Goal: Transaction & Acquisition: Purchase product/service

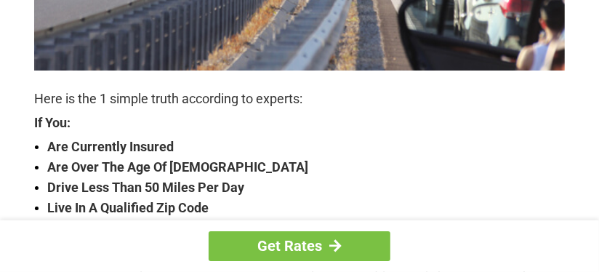
scroll to position [508, 0]
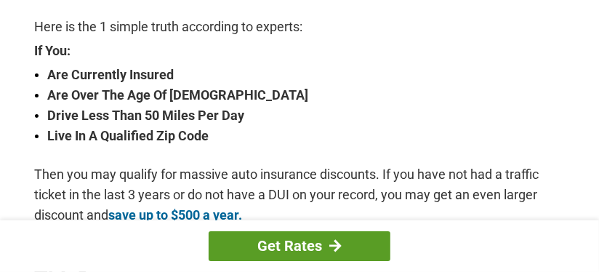
click at [292, 241] on link "Get Rates" at bounding box center [299, 246] width 182 height 30
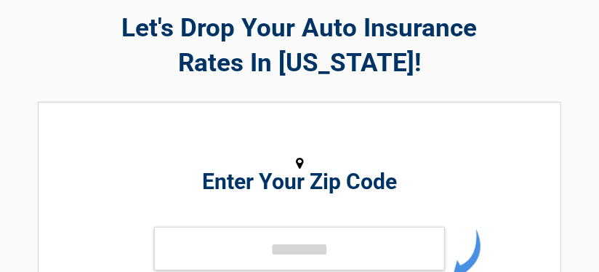
scroll to position [145, 0]
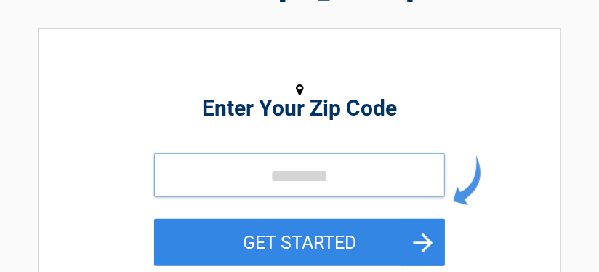
click at [262, 174] on input "tel" at bounding box center [299, 175] width 291 height 44
type input "*****"
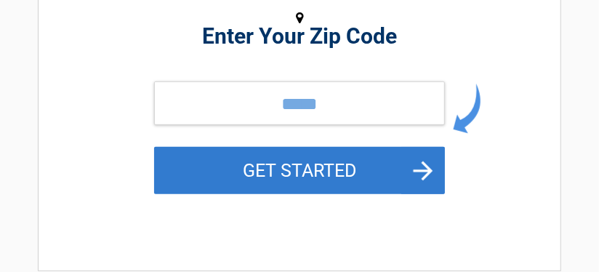
click at [310, 165] on button "GET STARTED" at bounding box center [299, 170] width 291 height 47
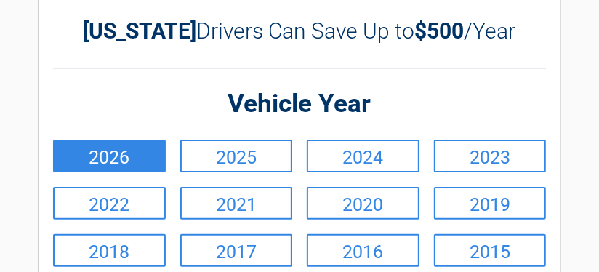
scroll to position [145, 0]
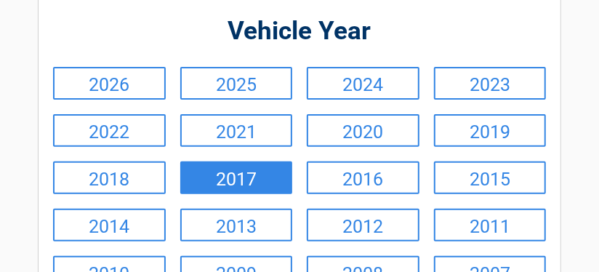
click at [241, 174] on link "2017" at bounding box center [236, 177] width 113 height 33
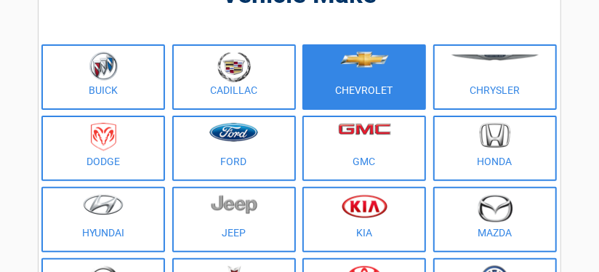
scroll to position [218, 0]
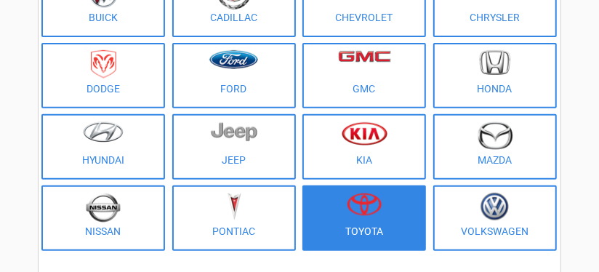
click at [354, 207] on img at bounding box center [363, 203] width 35 height 23
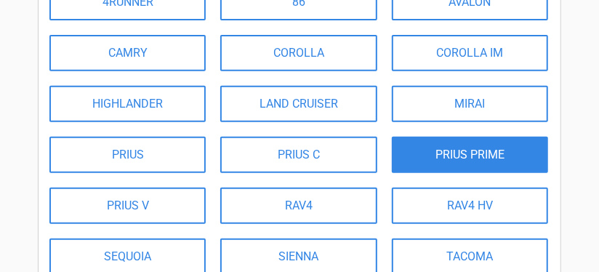
scroll to position [291, 0]
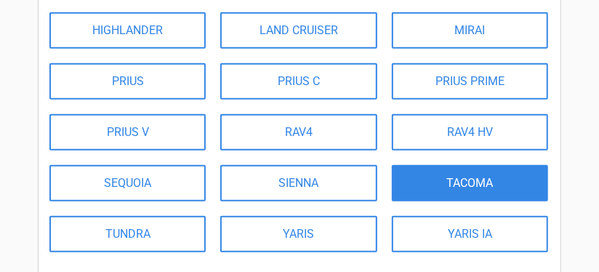
click at [470, 176] on link "TACOMA" at bounding box center [469, 183] width 156 height 36
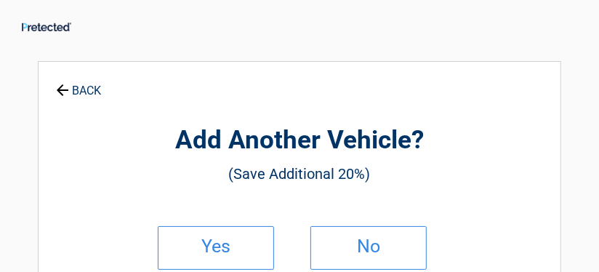
scroll to position [72, 0]
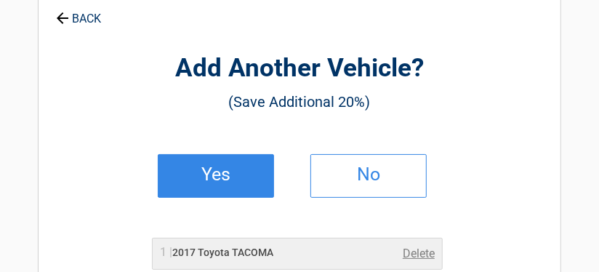
click at [224, 169] on h2 "Yes" at bounding box center [216, 174] width 86 height 10
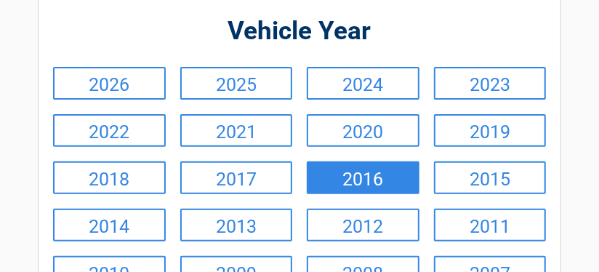
scroll to position [218, 0]
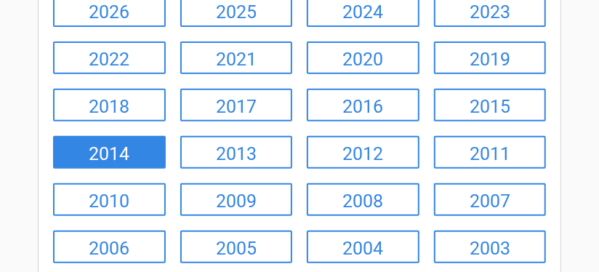
click at [104, 143] on link "2014" at bounding box center [109, 152] width 113 height 33
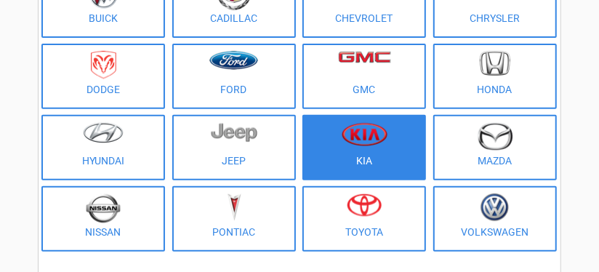
scroll to position [291, 0]
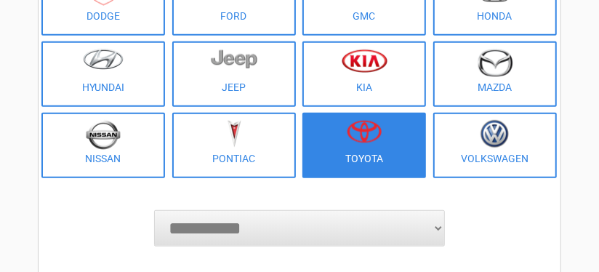
click at [371, 140] on img at bounding box center [363, 131] width 35 height 23
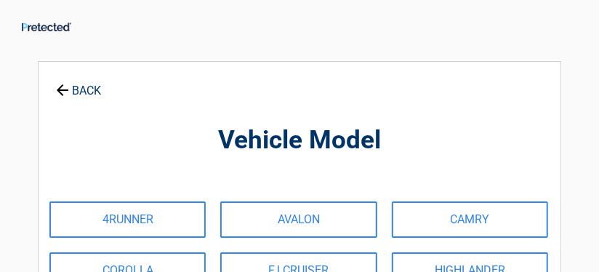
scroll to position [72, 0]
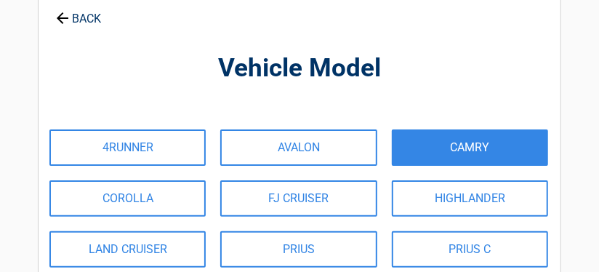
click at [470, 139] on link "CAMRY" at bounding box center [469, 147] width 156 height 36
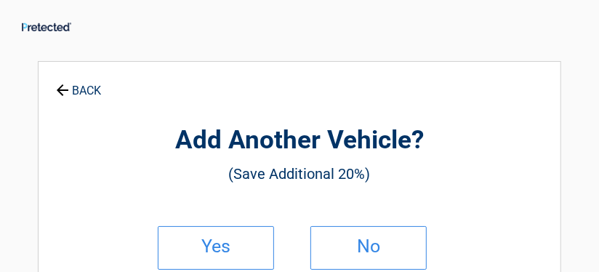
scroll to position [73, 0]
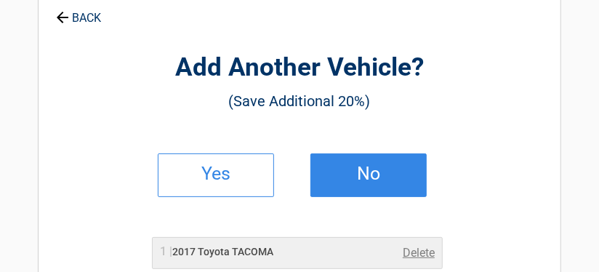
click at [374, 169] on h2 "No" at bounding box center [368, 174] width 86 height 10
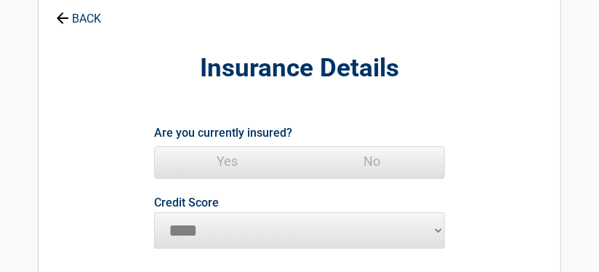
scroll to position [145, 0]
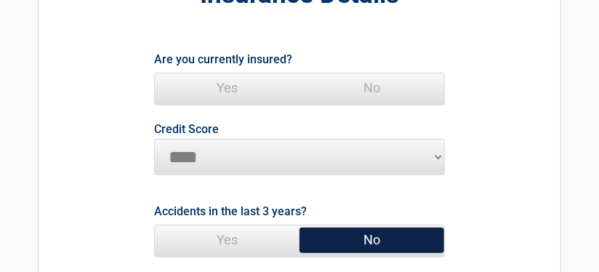
click at [228, 88] on span "Yes" at bounding box center [227, 87] width 145 height 29
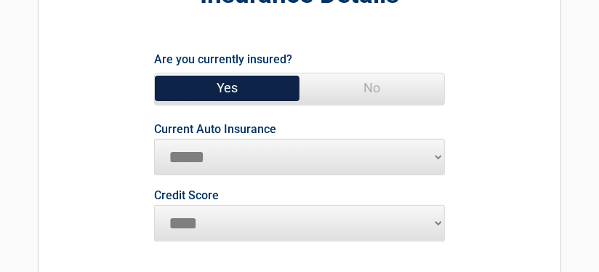
click at [438, 155] on select "**********" at bounding box center [299, 157] width 291 height 36
select select "**********"
click at [154, 139] on select "**********" at bounding box center [299, 157] width 291 height 36
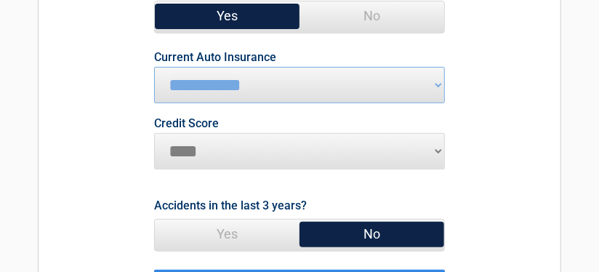
click at [437, 146] on select "********* **** ******* ****" at bounding box center [299, 151] width 291 height 36
click at [154, 133] on select "********* **** ******* ****" at bounding box center [299, 151] width 291 height 36
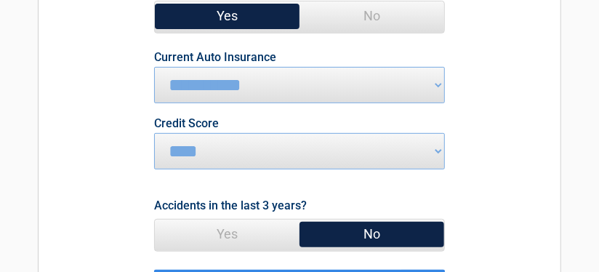
click at [373, 232] on span "No" at bounding box center [371, 233] width 145 height 29
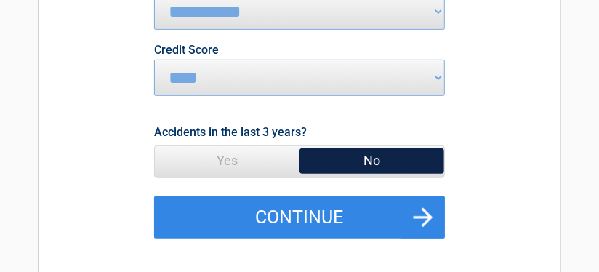
scroll to position [362, 0]
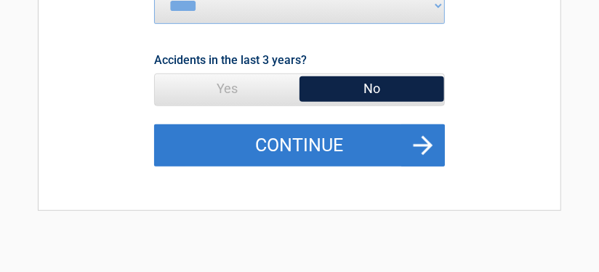
click at [299, 137] on button "Continue" at bounding box center [299, 145] width 291 height 42
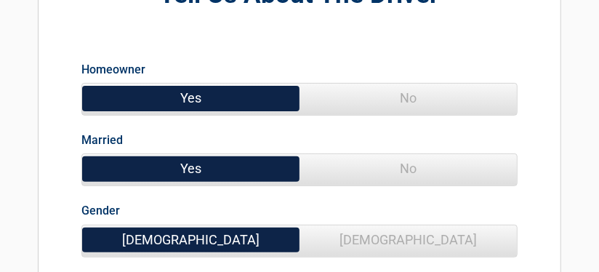
scroll to position [218, 0]
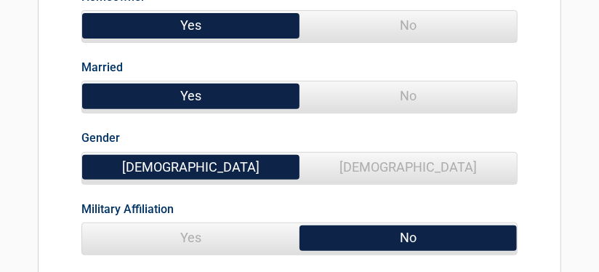
click at [189, 235] on span "Yes" at bounding box center [190, 237] width 217 height 29
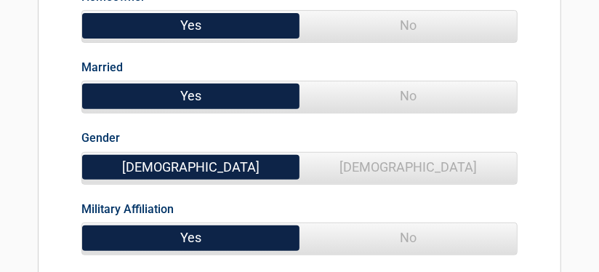
scroll to position [291, 0]
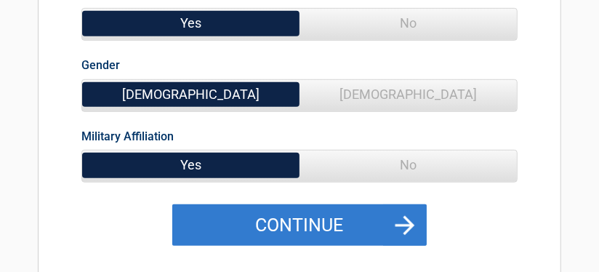
click at [304, 219] on button "Continue" at bounding box center [299, 225] width 254 height 42
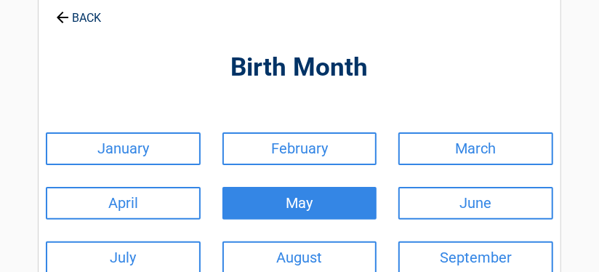
scroll to position [145, 0]
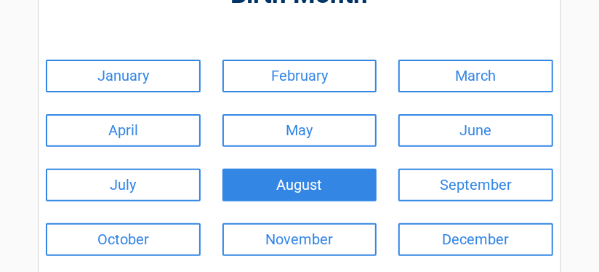
click at [291, 179] on link "August" at bounding box center [299, 185] width 155 height 33
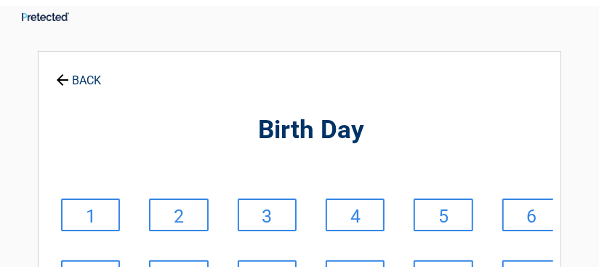
scroll to position [0, 0]
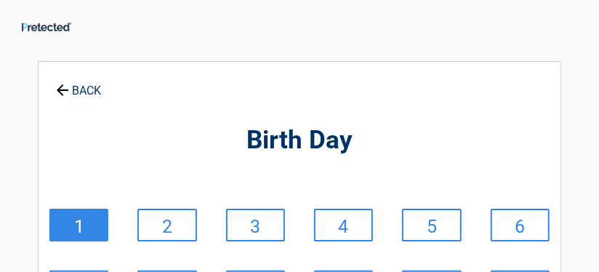
click at [86, 224] on link "1" at bounding box center [78, 224] width 59 height 33
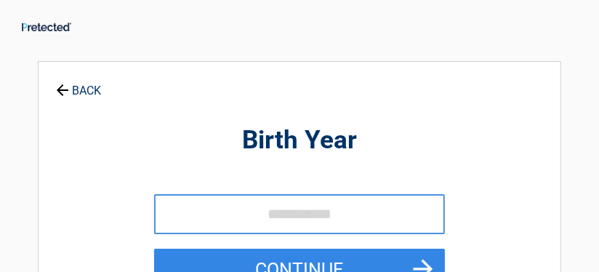
click at [65, 86] on icon at bounding box center [62, 89] width 16 height 16
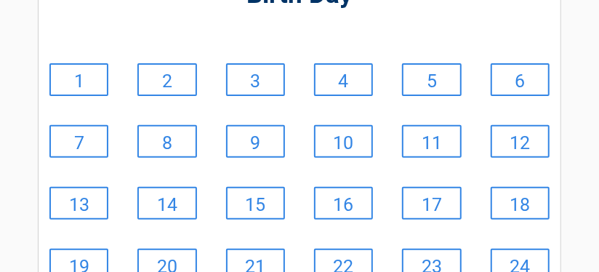
scroll to position [218, 0]
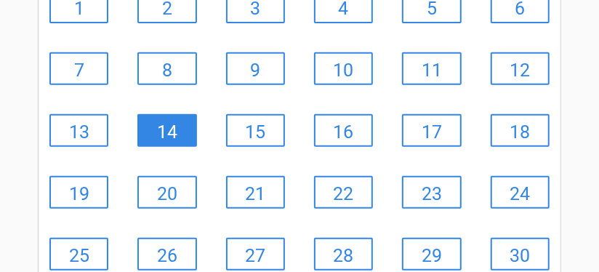
click at [168, 126] on link "14" at bounding box center [166, 130] width 59 height 33
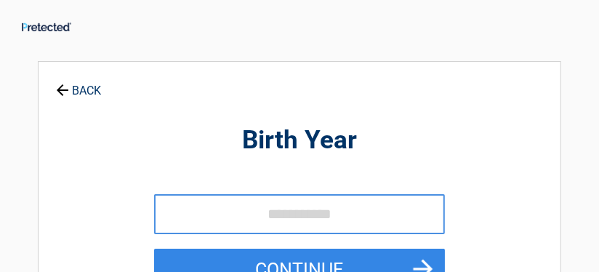
scroll to position [72, 0]
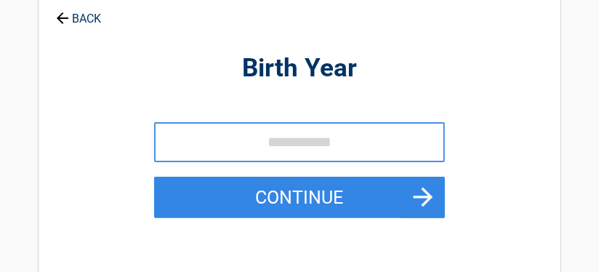
click at [192, 139] on input "tel" at bounding box center [299, 142] width 291 height 40
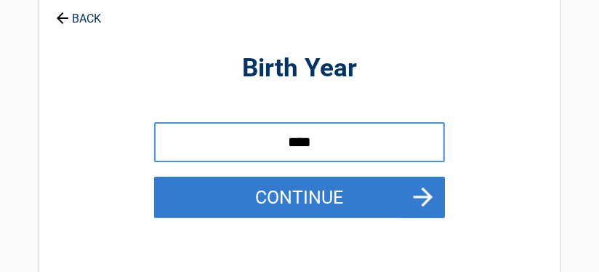
type input "****"
click at [299, 194] on button "Continue" at bounding box center [299, 198] width 291 height 42
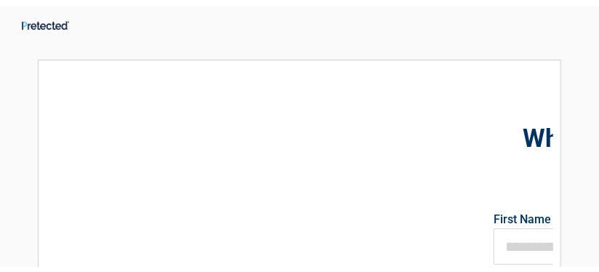
scroll to position [0, 0]
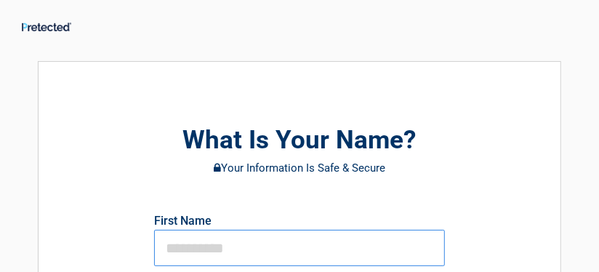
click at [206, 246] on input "text" at bounding box center [299, 248] width 291 height 36
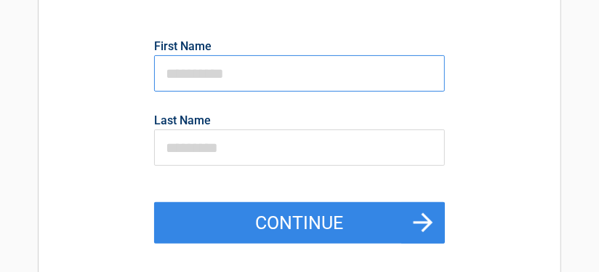
scroll to position [203, 0]
